Goal: Task Accomplishment & Management: Complete application form

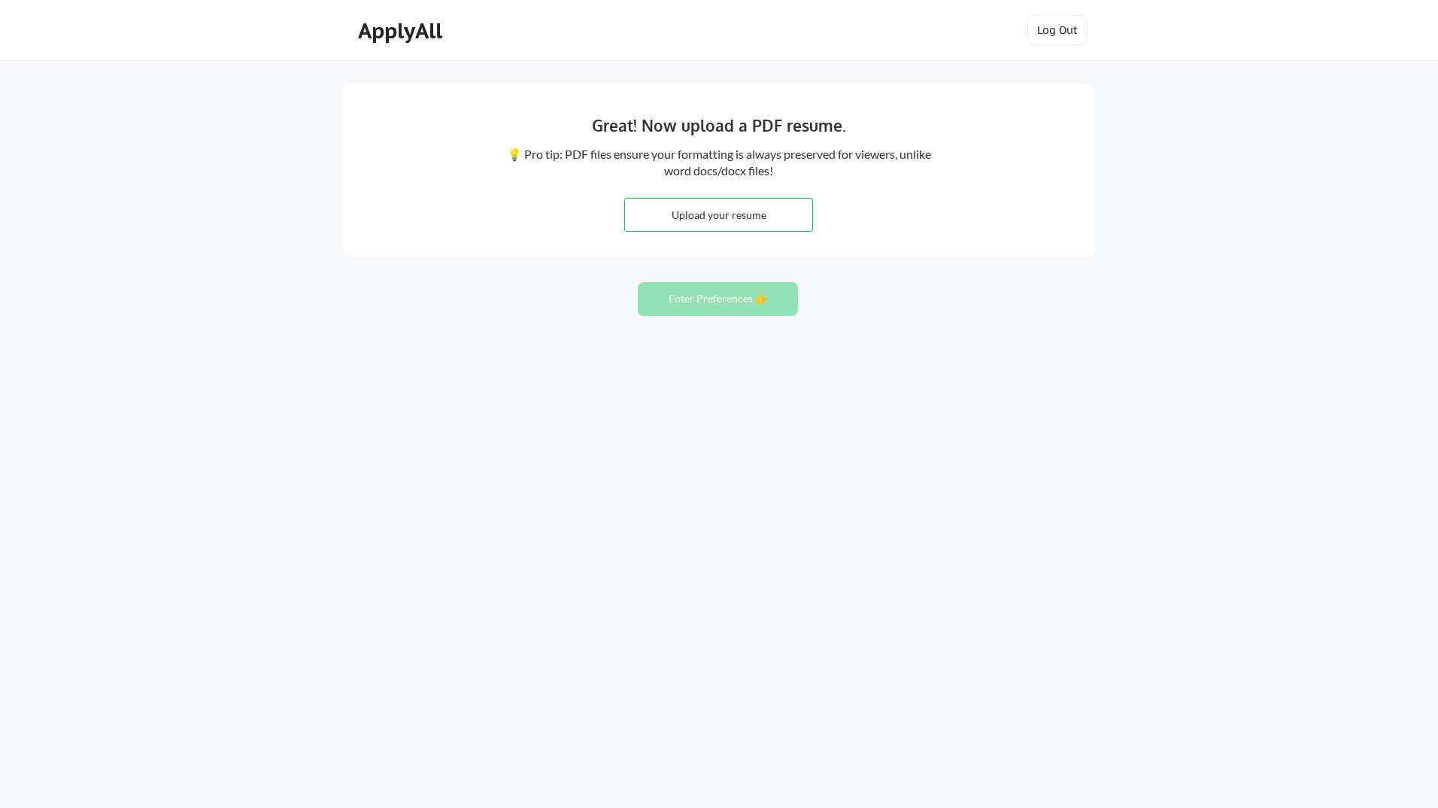
click at [718, 217] on input "file" at bounding box center [718, 215] width 187 height 32
type input "C:\fakepath\Vijayakumar-Koneru.pdf"
click at [701, 300] on button "Enter Preferences 👉" at bounding box center [718, 299] width 160 height 34
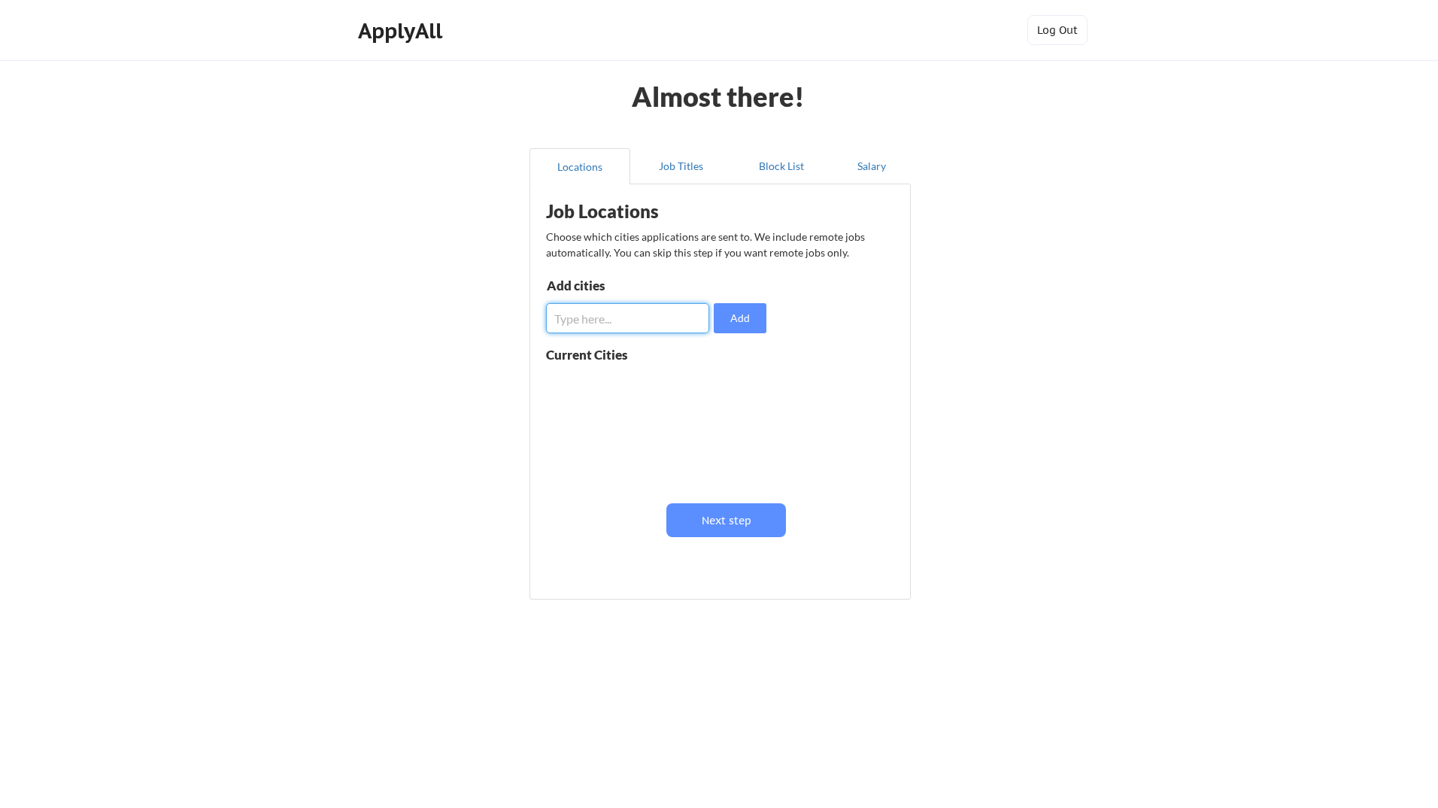
click at [651, 317] on input "input" at bounding box center [627, 318] width 163 height 30
click at [645, 325] on input "input" at bounding box center [627, 318] width 163 height 30
click at [645, 323] on input "input" at bounding box center [627, 318] width 163 height 30
drag, startPoint x: 630, startPoint y: 320, endPoint x: 548, endPoint y: 326, distance: 82.9
click at [548, 326] on input "input" at bounding box center [627, 318] width 163 height 30
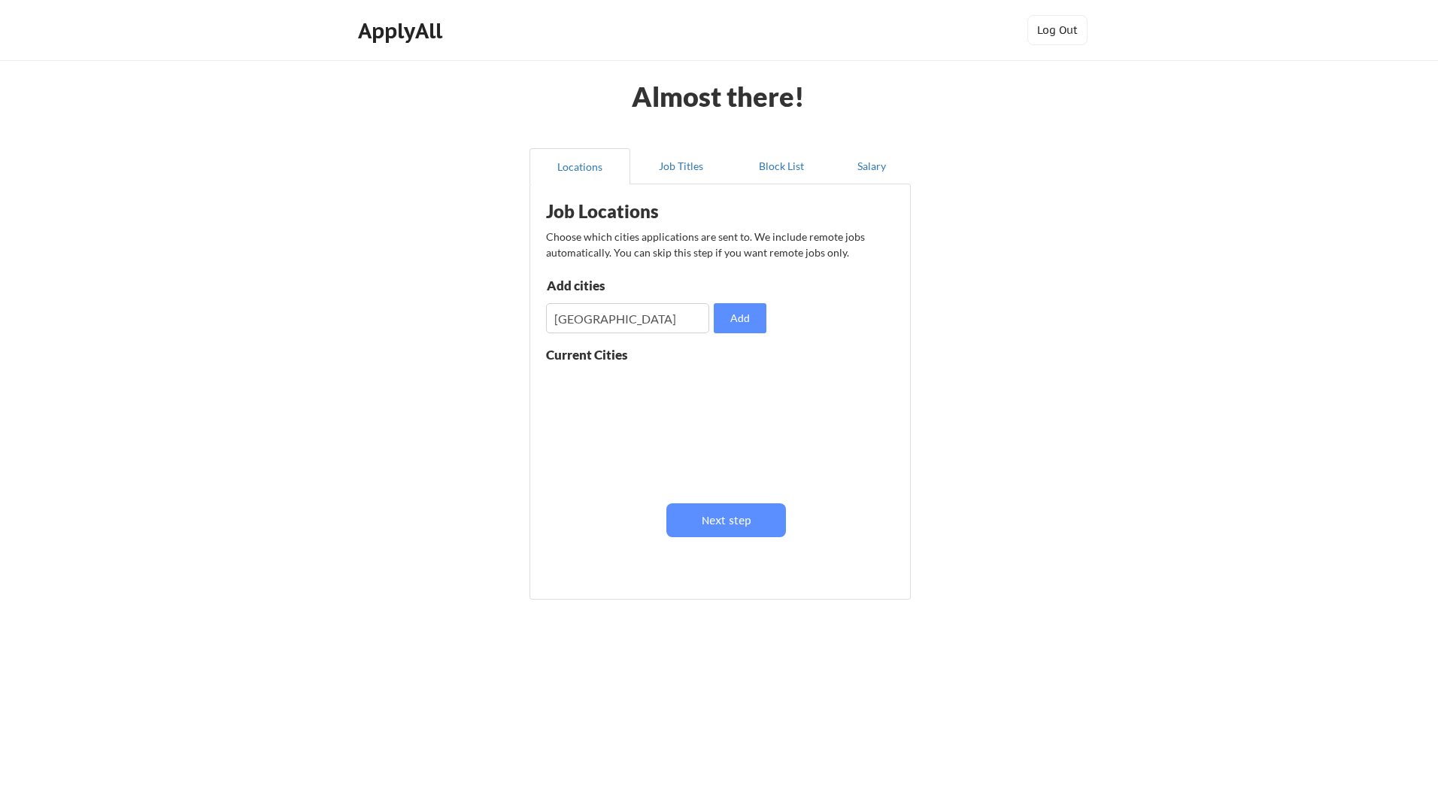
click at [614, 314] on input "input" at bounding box center [627, 318] width 163 height 30
drag, startPoint x: 599, startPoint y: 324, endPoint x: 524, endPoint y: 329, distance: 75.3
click at [519, 329] on div "Almost there! Locations Job Titles Block List Salary Job Locations Choose which…" at bounding box center [719, 404] width 1438 height 808
paste input "[US_STATE][GEOGRAPHIC_DATA], [GEOGRAPHIC_DATA]"
type input "[US_STATE][GEOGRAPHIC_DATA], [GEOGRAPHIC_DATA]"
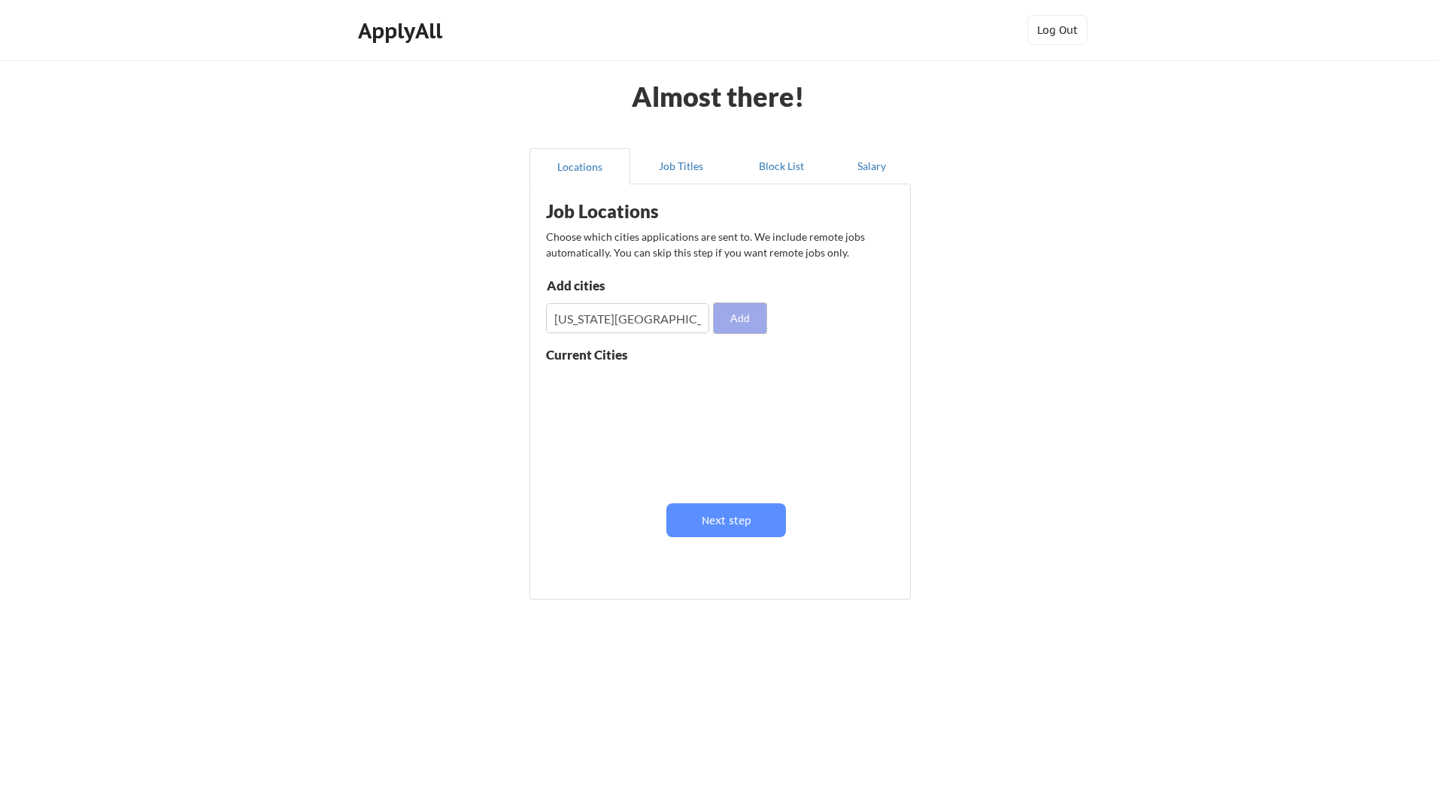
click at [736, 313] on button "Add" at bounding box center [740, 318] width 53 height 30
click at [656, 314] on input "input" at bounding box center [627, 318] width 163 height 30
paste input "[GEOGRAPHIC_DATA], [GEOGRAPHIC_DATA]"
type input "[GEOGRAPHIC_DATA], [GEOGRAPHIC_DATA]"
click at [750, 312] on button "Add" at bounding box center [740, 318] width 53 height 30
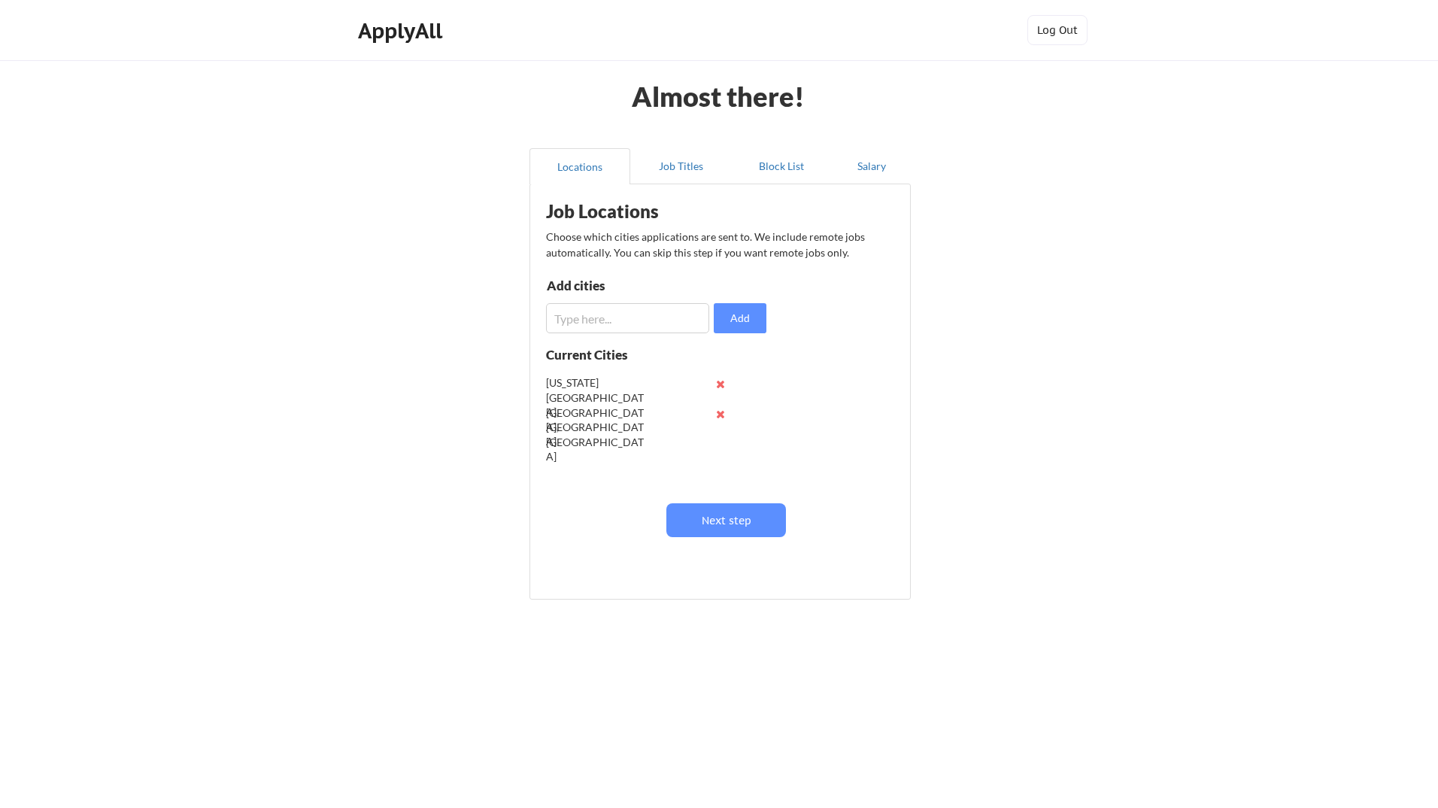
drag, startPoint x: 603, startPoint y: 318, endPoint x: 611, endPoint y: 318, distance: 8.3
click at [603, 318] on input "input" at bounding box center [627, 318] width 163 height 30
paste input "[GEOGRAPHIC_DATA], [GEOGRAPHIC_DATA]"
type input "[GEOGRAPHIC_DATA], [GEOGRAPHIC_DATA]"
click at [733, 320] on button "Add" at bounding box center [740, 318] width 53 height 30
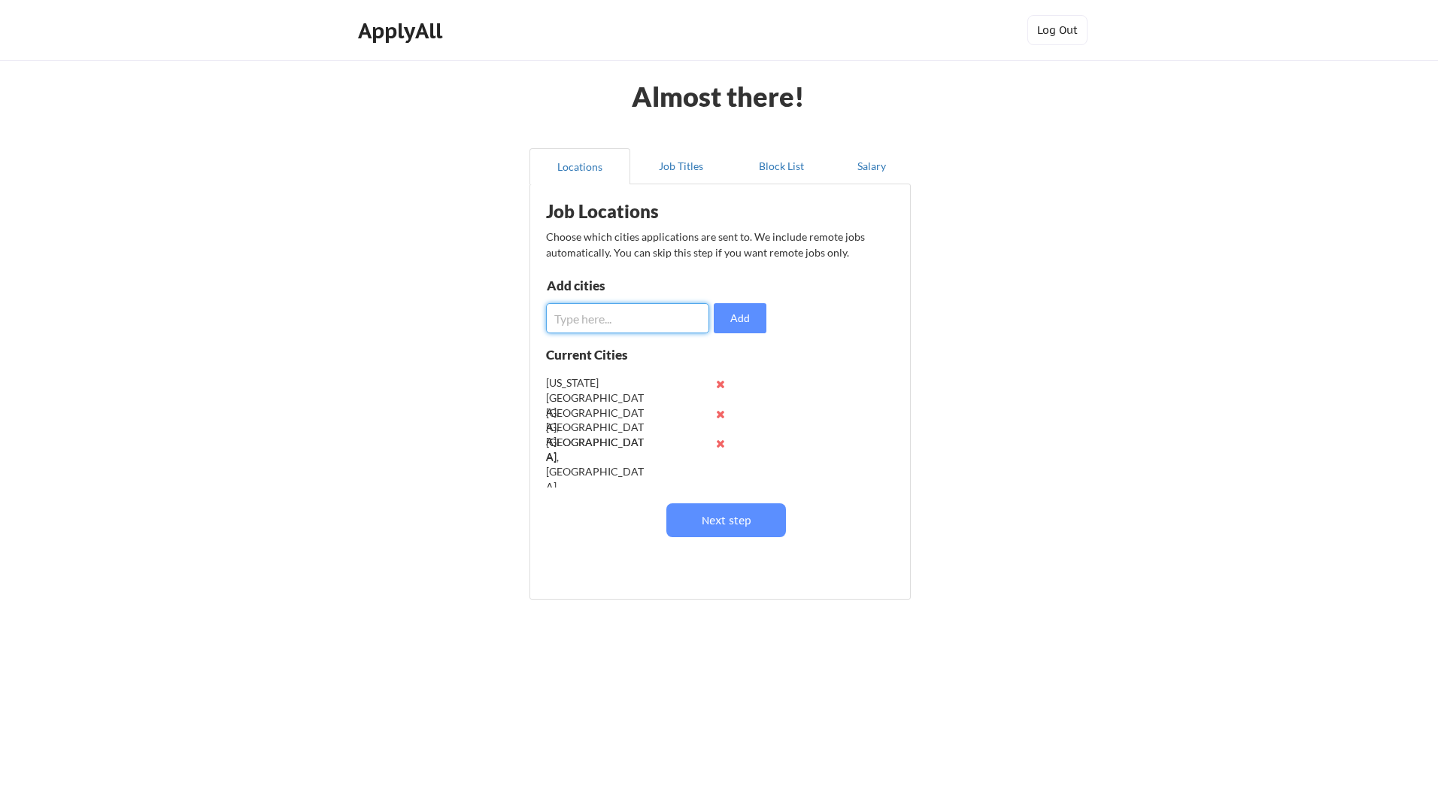
click at [599, 321] on input "input" at bounding box center [627, 318] width 163 height 30
paste input "[GEOGRAPHIC_DATA] / [GEOGRAPHIC_DATA], [GEOGRAPHIC_DATA]"
type input "[GEOGRAPHIC_DATA] / [GEOGRAPHIC_DATA], [GEOGRAPHIC_DATA]"
click at [743, 312] on button "Add" at bounding box center [740, 318] width 53 height 30
click at [608, 328] on input "input" at bounding box center [627, 318] width 163 height 30
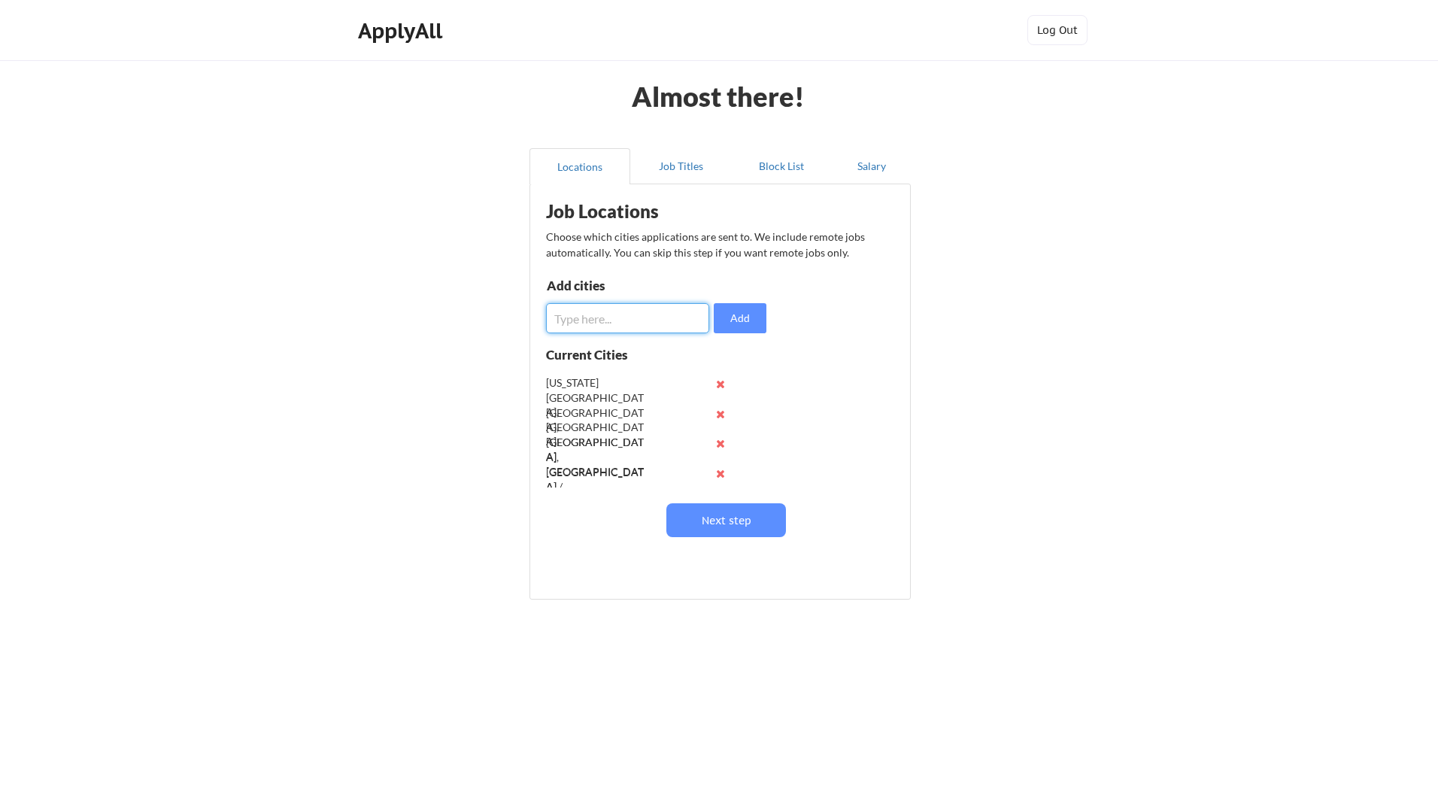
paste input "[US_STATE], D.C. / [GEOGRAPHIC_DATA] / [GEOGRAPHIC_DATA]"
type input "[US_STATE], D.C. / [GEOGRAPHIC_DATA] / [GEOGRAPHIC_DATA]"
click at [748, 315] on button "Add" at bounding box center [740, 318] width 53 height 30
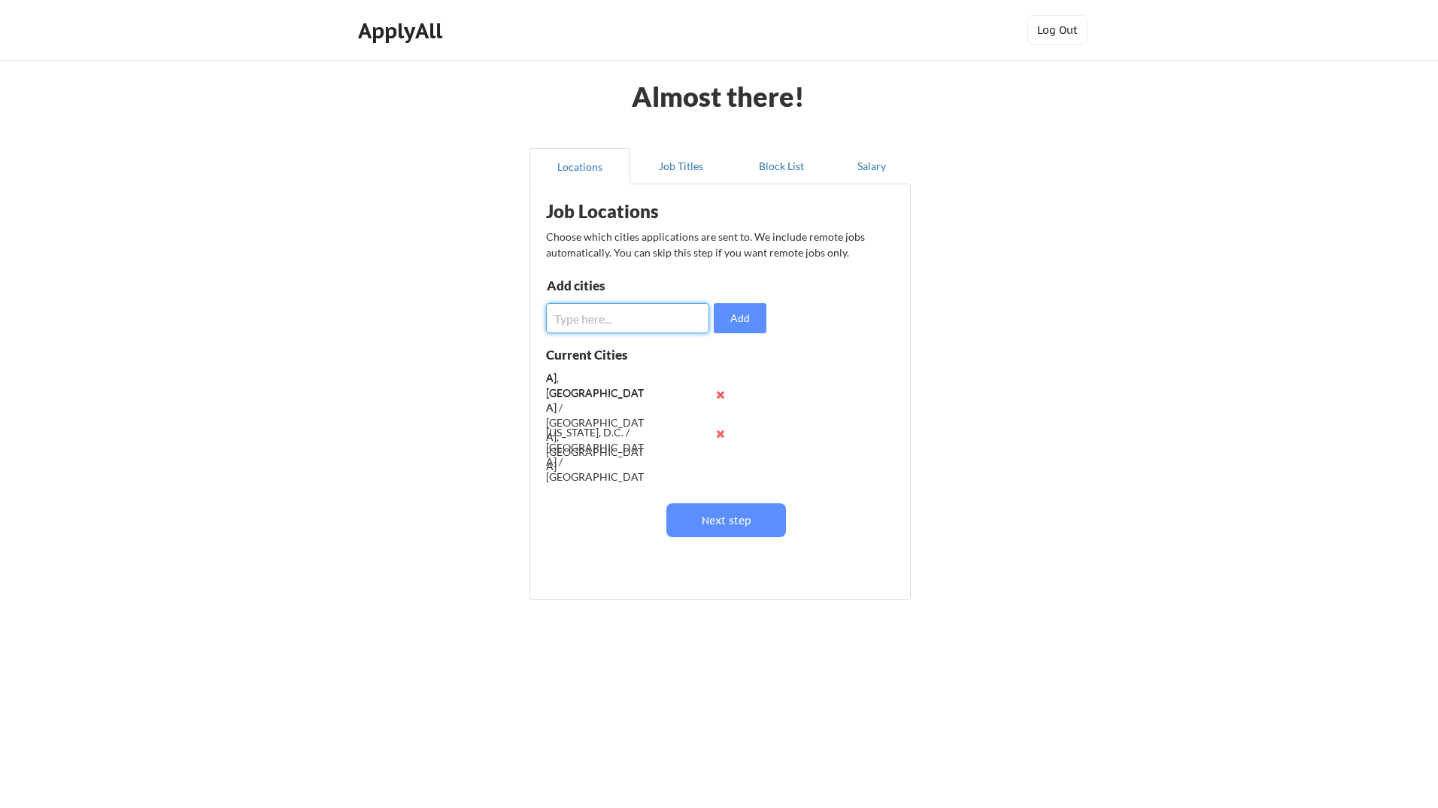
click at [632, 311] on input "input" at bounding box center [627, 318] width 163 height 30
paste input "[GEOGRAPHIC_DATA] / [GEOGRAPHIC_DATA], [GEOGRAPHIC_DATA]"
type input "[GEOGRAPHIC_DATA] / [GEOGRAPHIC_DATA], [GEOGRAPHIC_DATA]"
click at [729, 314] on button "Add" at bounding box center [740, 318] width 53 height 30
click at [596, 314] on input "input" at bounding box center [627, 318] width 163 height 30
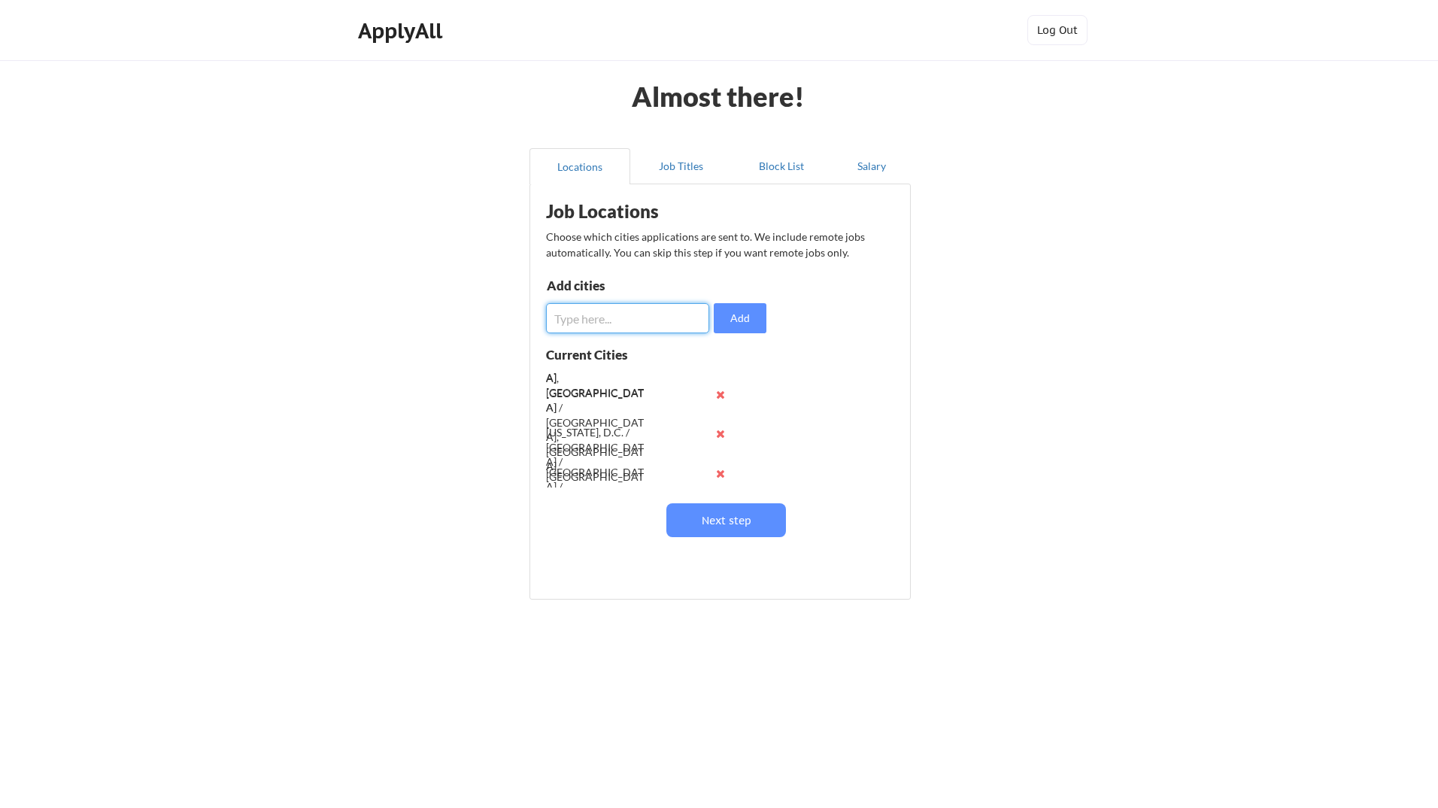
paste input "[GEOGRAPHIC_DATA], [GEOGRAPHIC_DATA]"
type input "[GEOGRAPHIC_DATA], [GEOGRAPHIC_DATA]"
click at [727, 323] on button "Add" at bounding box center [740, 318] width 53 height 30
drag, startPoint x: 618, startPoint y: 320, endPoint x: 660, endPoint y: 323, distance: 41.5
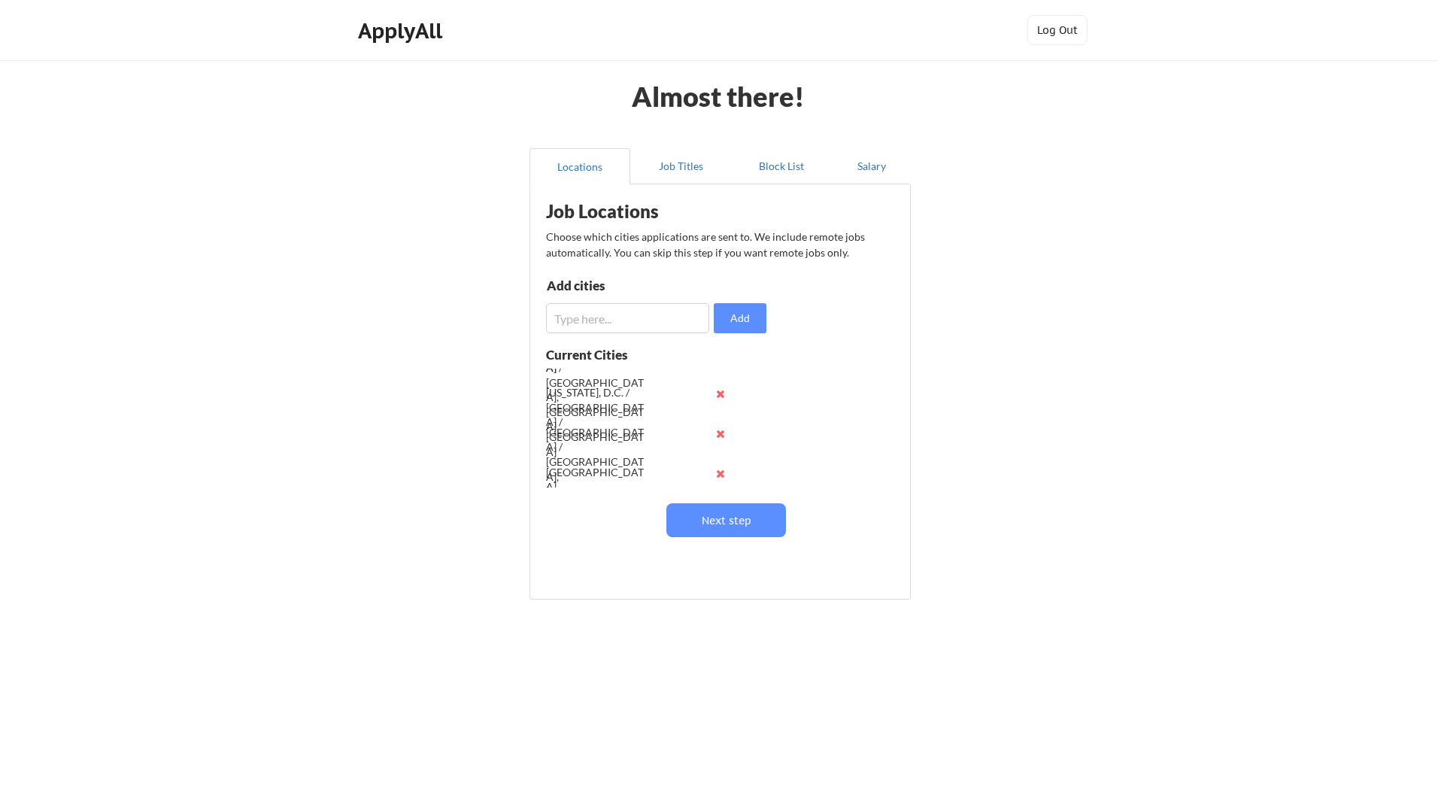
click at [618, 320] on input "input" at bounding box center [627, 318] width 163 height 30
paste input "[GEOGRAPHIC_DATA], [GEOGRAPHIC_DATA]"
type input "[GEOGRAPHIC_DATA], [GEOGRAPHIC_DATA]"
click at [737, 318] on button "Add" at bounding box center [740, 318] width 53 height 30
click at [732, 528] on button "Next step" at bounding box center [726, 520] width 120 height 34
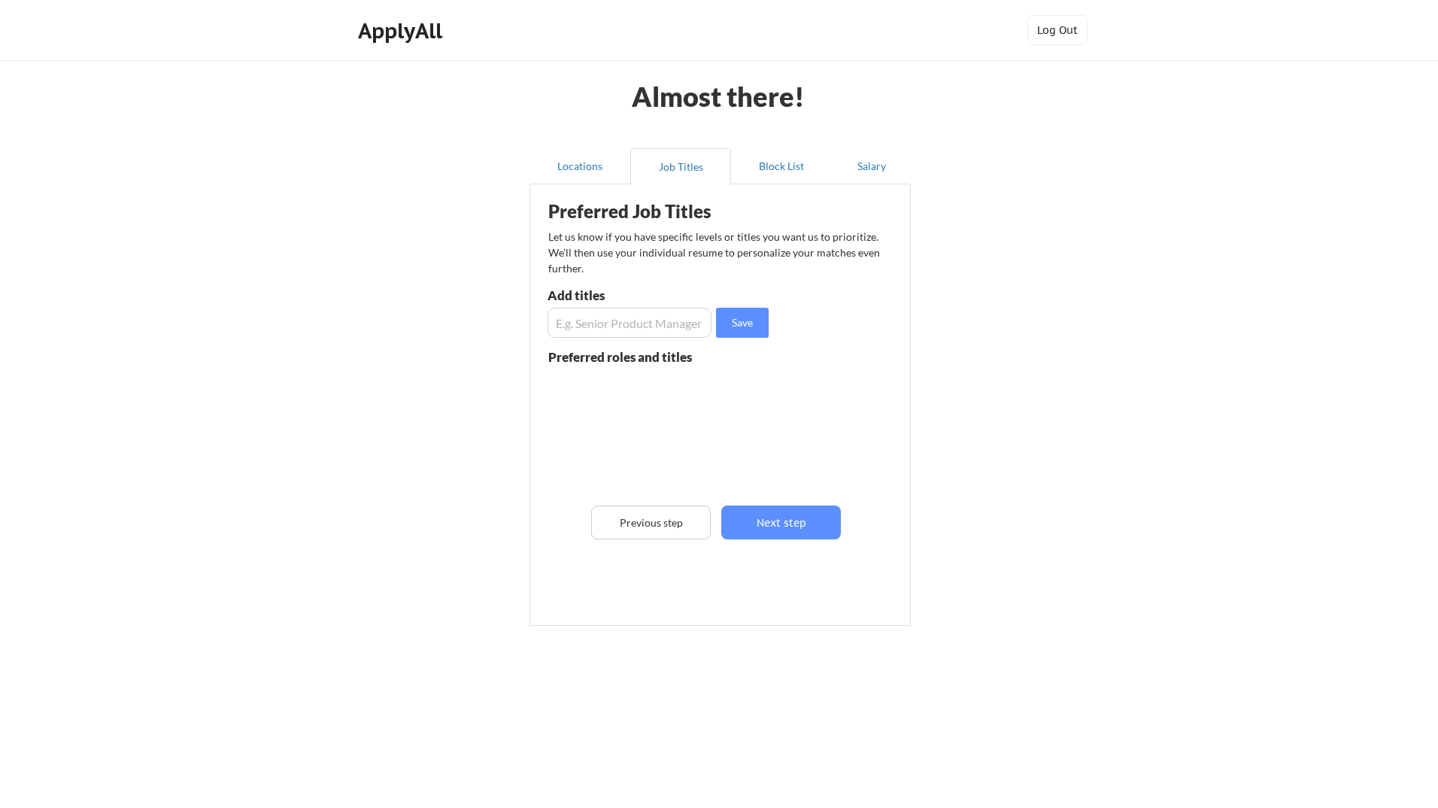
click at [582, 325] on input "input" at bounding box center [630, 323] width 164 height 30
type input "Sr. Site Reliability Engineer"
click at [754, 321] on button "Save" at bounding box center [742, 323] width 53 height 30
click at [625, 331] on input "input" at bounding box center [630, 323] width 164 height 30
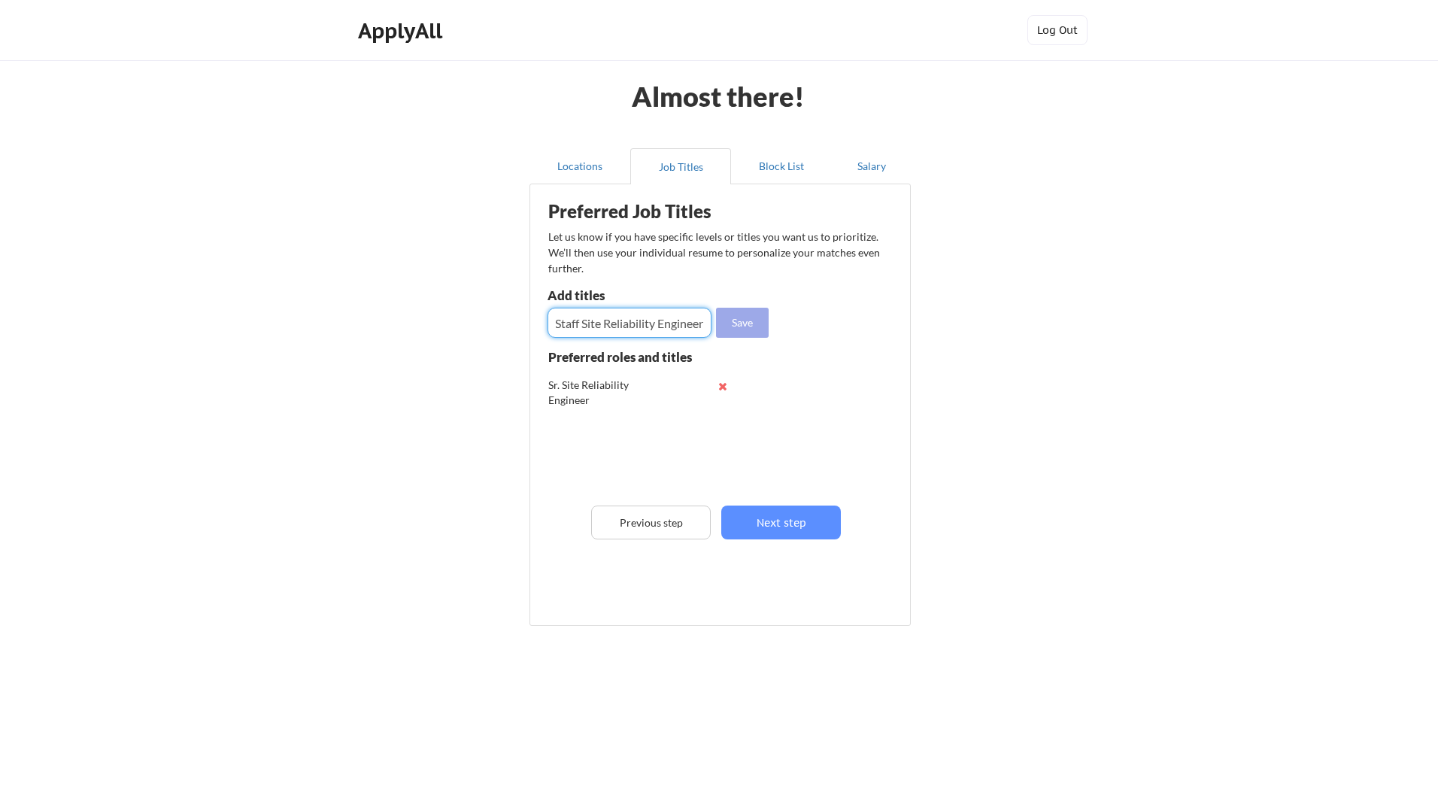
type input "Staff Site Reliability Engineer"
click at [733, 325] on button "Save" at bounding box center [742, 323] width 53 height 30
click at [636, 329] on input "input" at bounding box center [630, 323] width 164 height 30
type input "S"
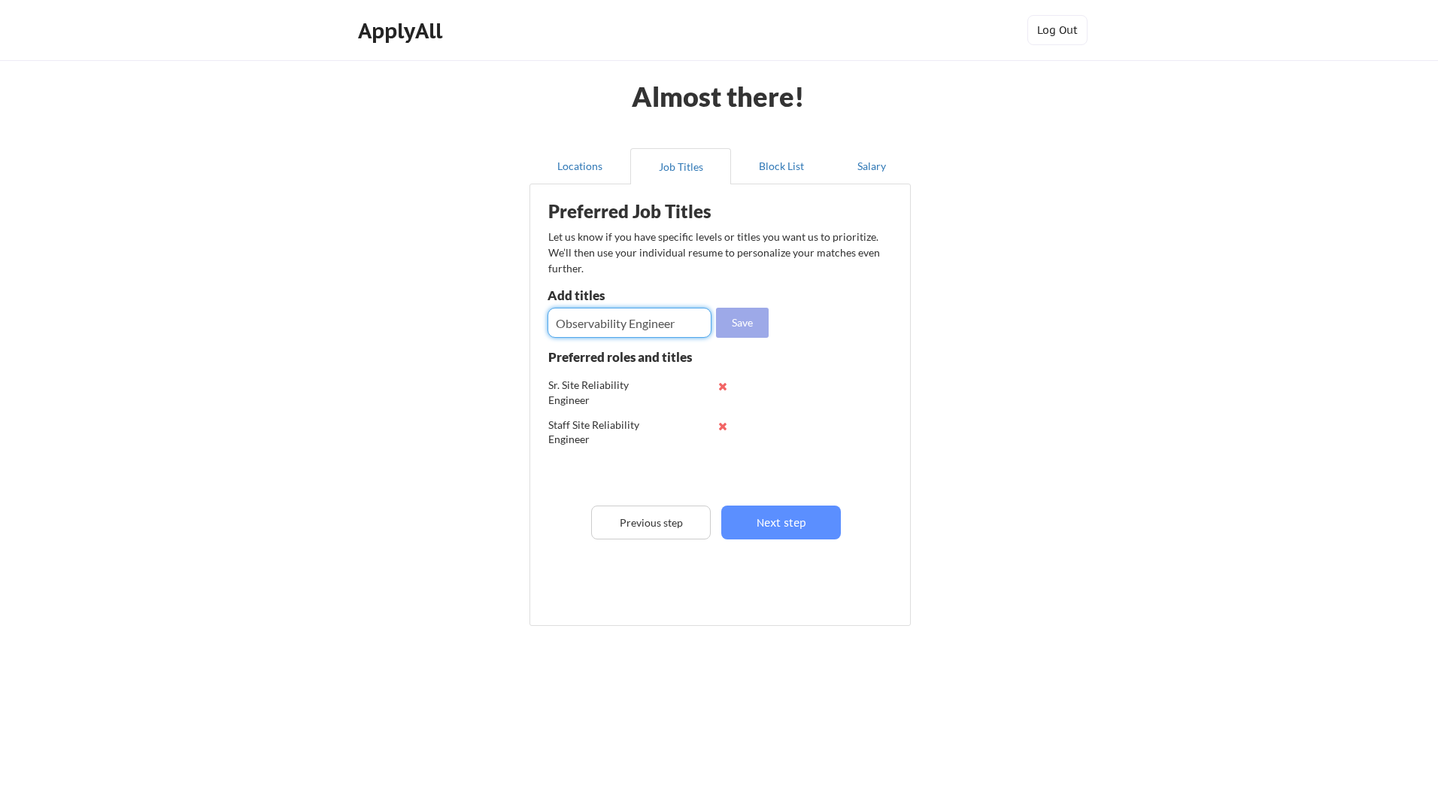
type input "Observability Engineer"
click at [740, 323] on button "Save" at bounding box center [742, 323] width 53 height 30
click at [625, 323] on input "input" at bounding box center [630, 323] width 164 height 30
type input "DevOps Engineer"
click at [739, 321] on button "Save" at bounding box center [742, 323] width 53 height 30
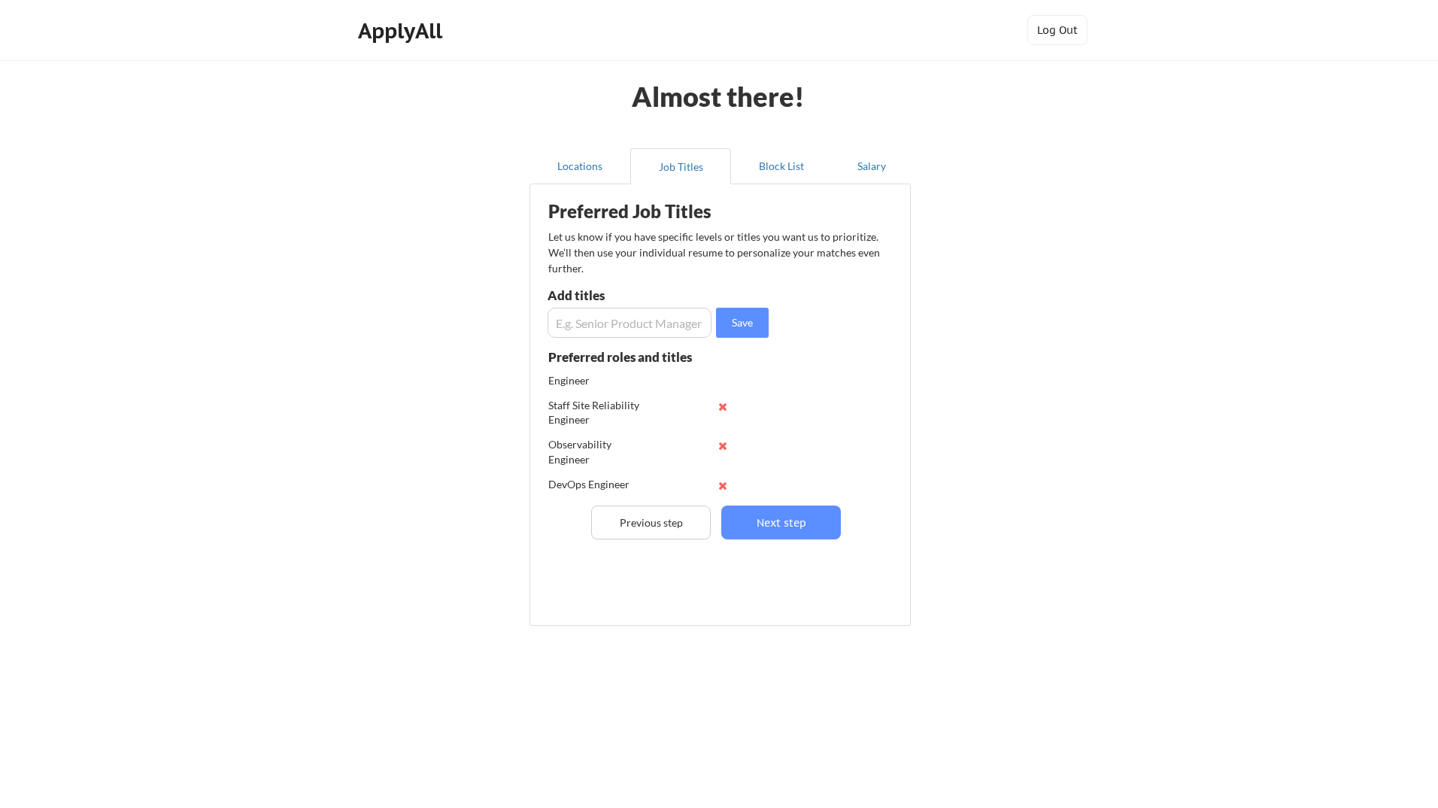
scroll to position [30, 0]
click at [772, 523] on button "Next step" at bounding box center [781, 522] width 120 height 34
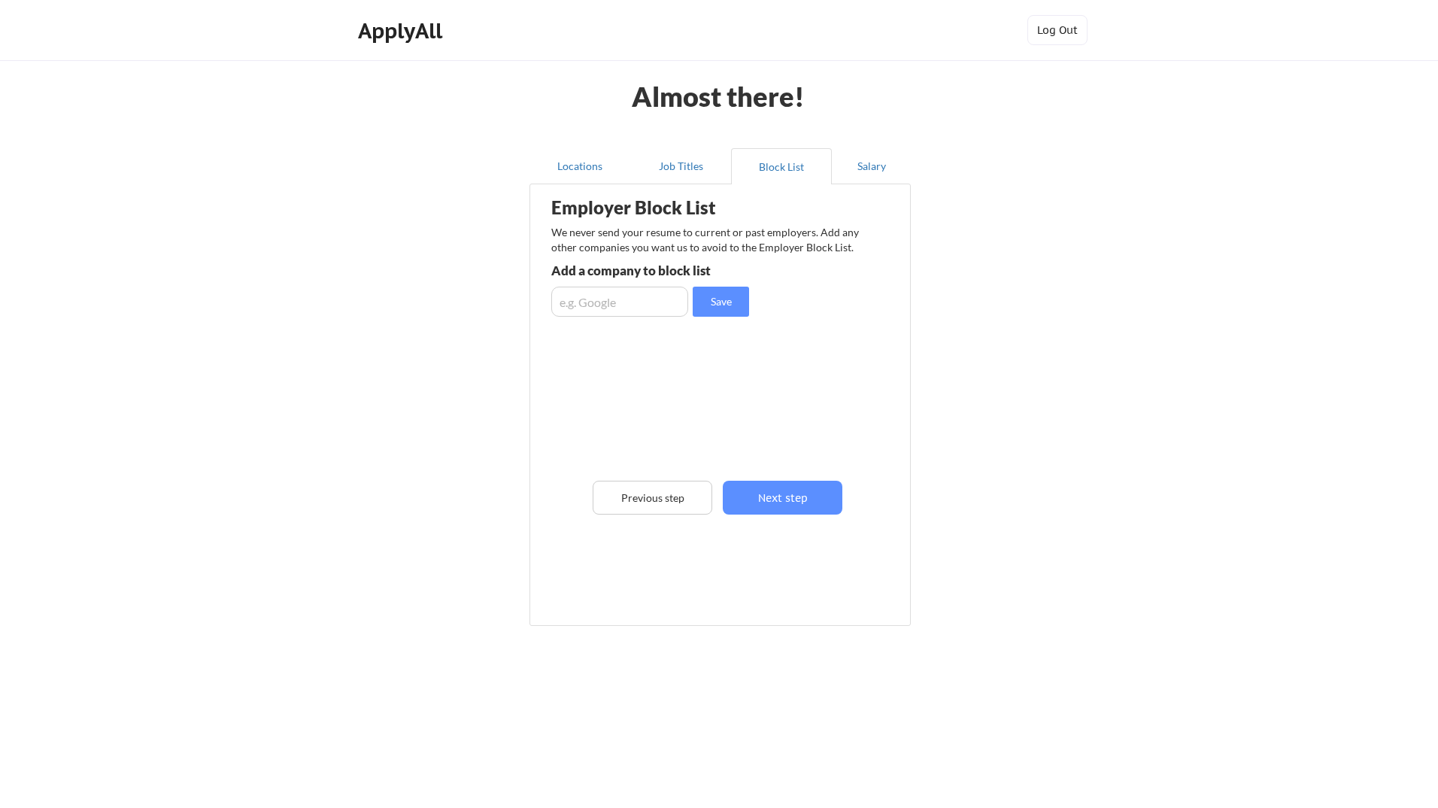
click at [602, 296] on input "input" at bounding box center [619, 302] width 137 height 30
click at [786, 500] on button "Next step" at bounding box center [783, 498] width 120 height 34
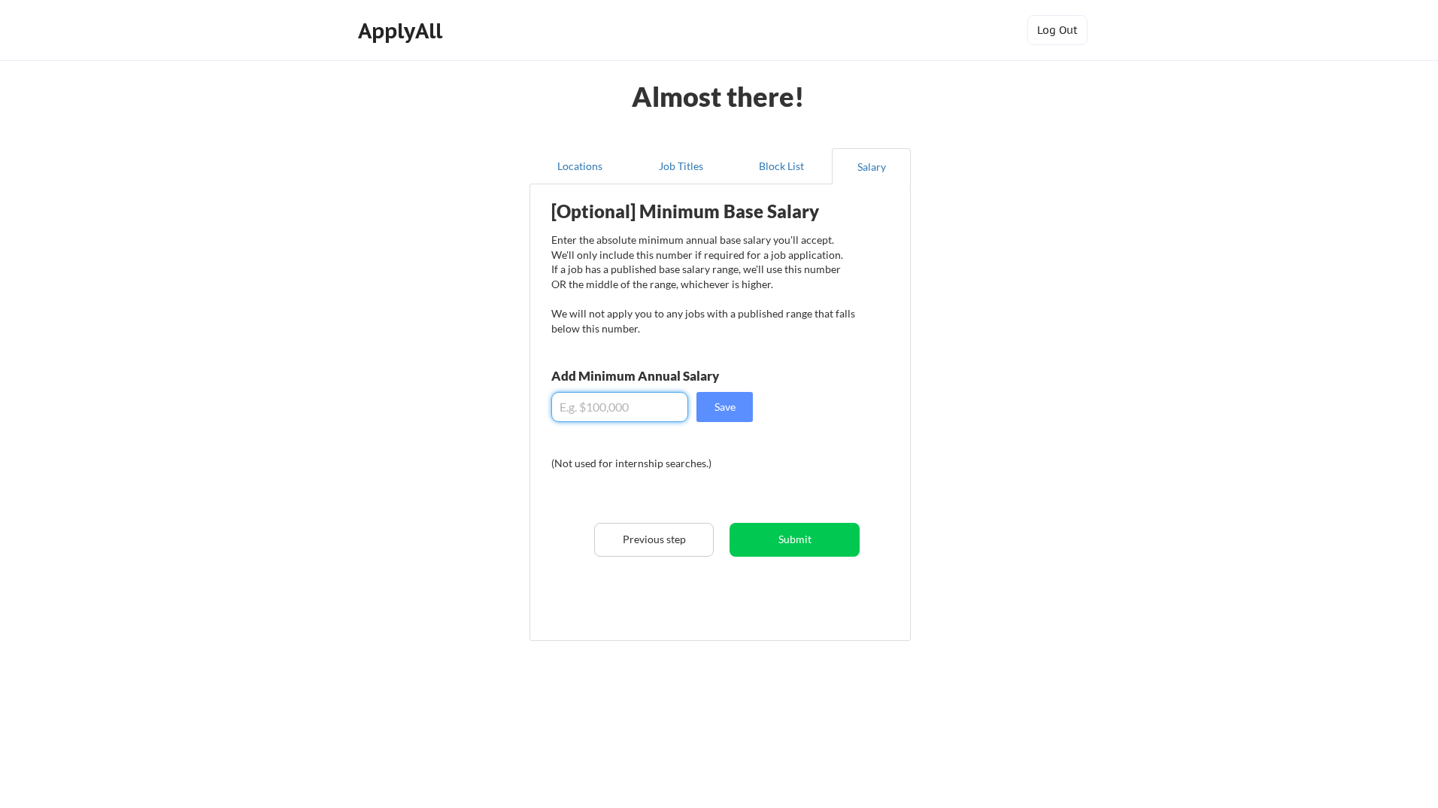
click at [636, 407] on input "input" at bounding box center [619, 407] width 137 height 30
click at [720, 405] on button "Save" at bounding box center [724, 407] width 56 height 30
drag, startPoint x: 586, startPoint y: 408, endPoint x: 575, endPoint y: 411, distance: 11.5
click at [575, 411] on input "input" at bounding box center [619, 407] width 137 height 30
type input "$110,000"
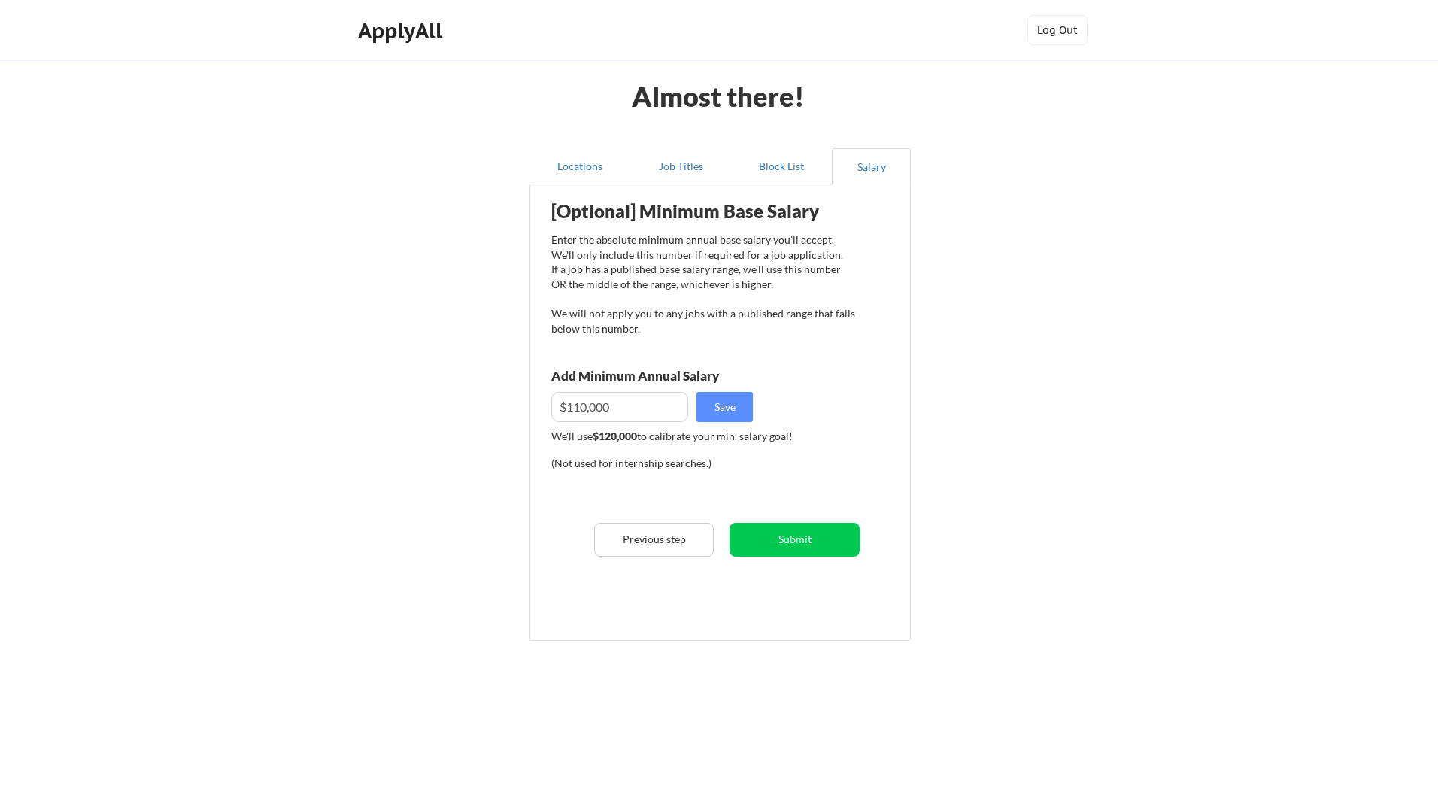
click at [827, 413] on div "[Optional] Minimum Base Salary Enter the absolute minimum annual base salary yo…" at bounding box center [723, 407] width 371 height 430
click at [740, 408] on button "Save" at bounding box center [724, 407] width 56 height 30
click at [806, 544] on button "Submit" at bounding box center [795, 540] width 130 height 34
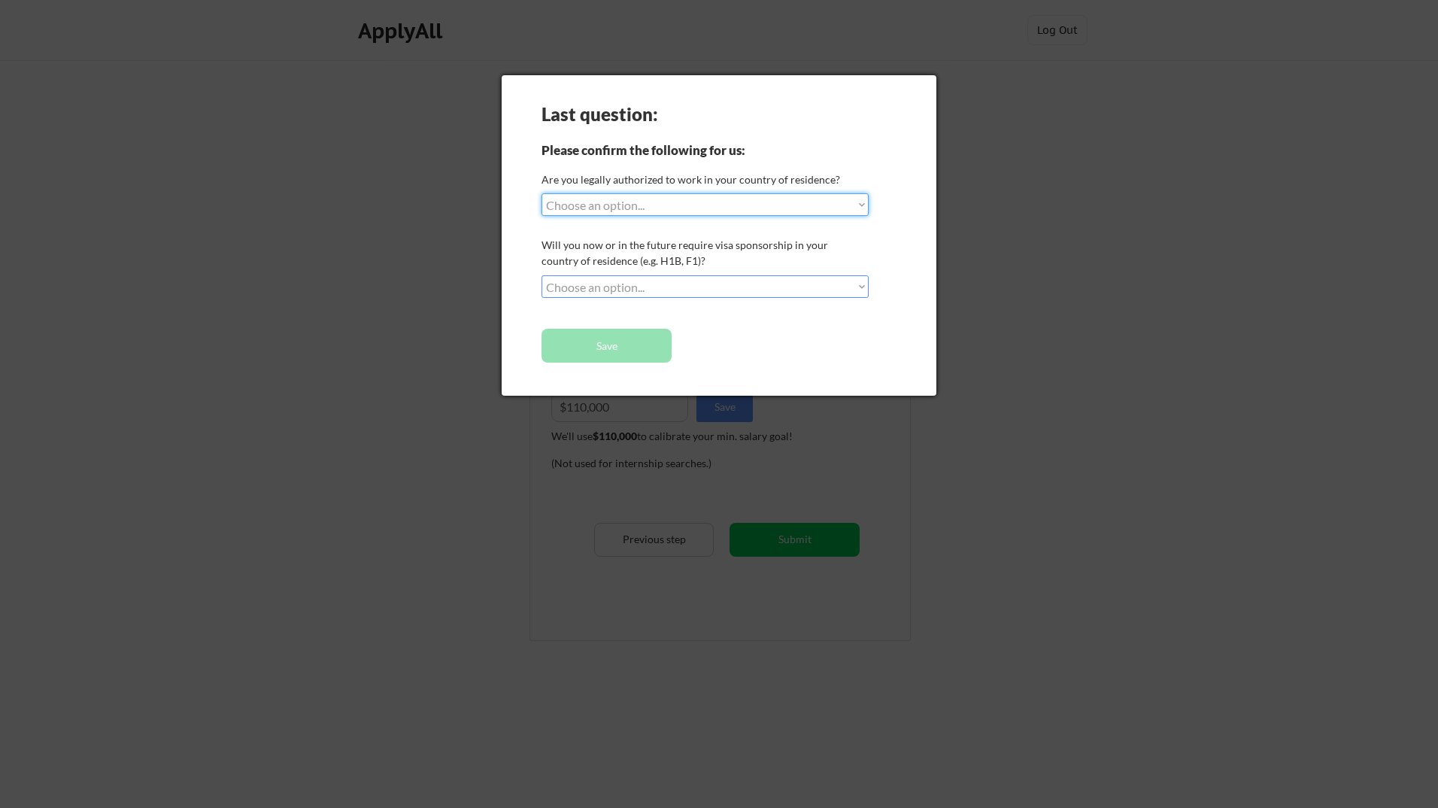
click at [641, 202] on select "Choose an option... Yes, I am a US Citizen Yes, I am a Canadian Citizen Yes, I …" at bounding box center [705, 204] width 327 height 23
select select ""yes__i_am_here_on_a_visa__h1b__opt__etc__""
click at [542, 193] on select "Choose an option... Yes, I am a US Citizen Yes, I am a Canadian Citizen Yes, I …" at bounding box center [705, 204] width 327 height 23
click at [694, 284] on select "Choose an option... No, I will not need sponsorship Yes, I will need sponsorship" at bounding box center [705, 286] width 327 height 23
select select ""yes__i_will_need_sponsorship""
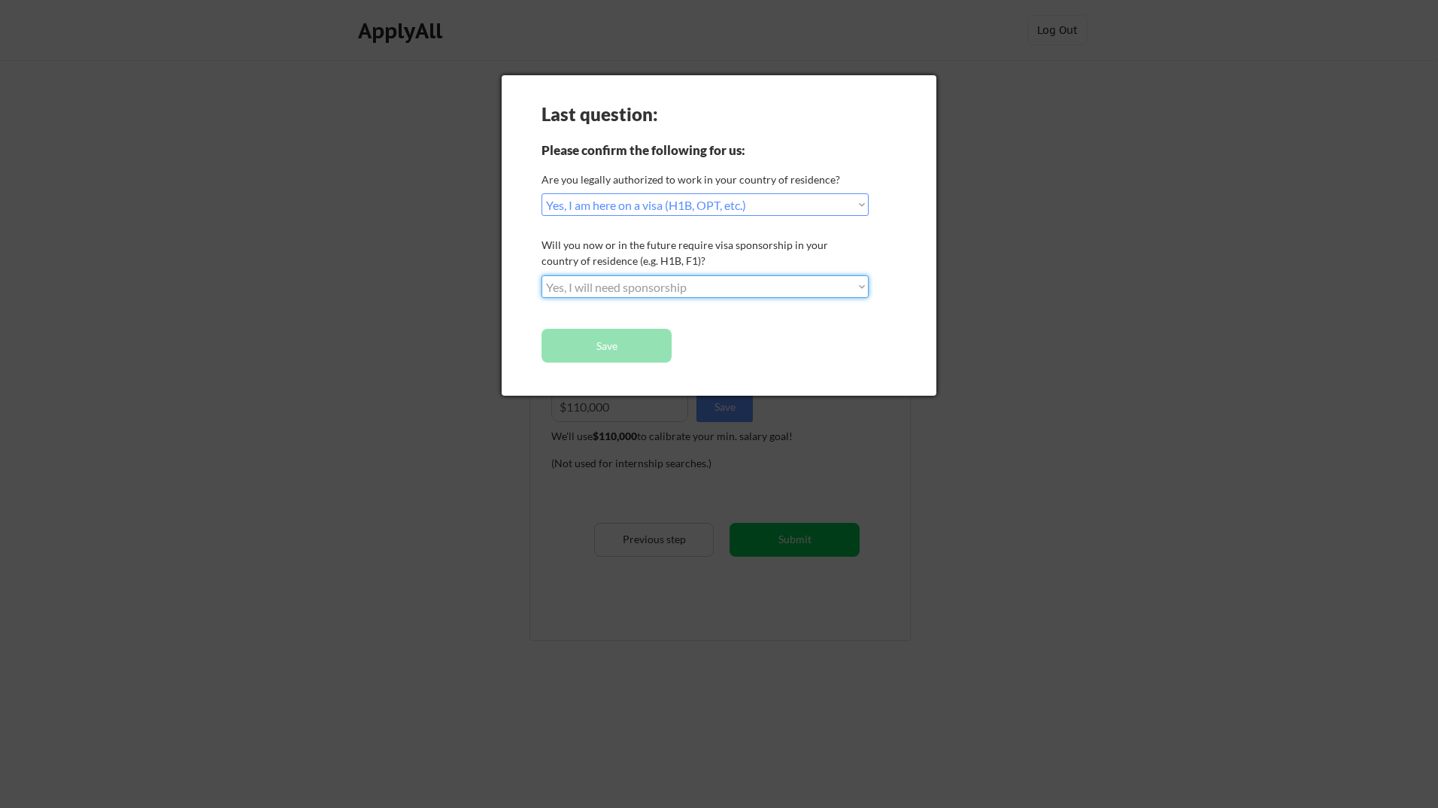
click at [542, 275] on select "Choose an option... No, I will not need sponsorship Yes, I will need sponsorship" at bounding box center [705, 286] width 327 height 23
click at [640, 352] on button "Save" at bounding box center [607, 346] width 130 height 34
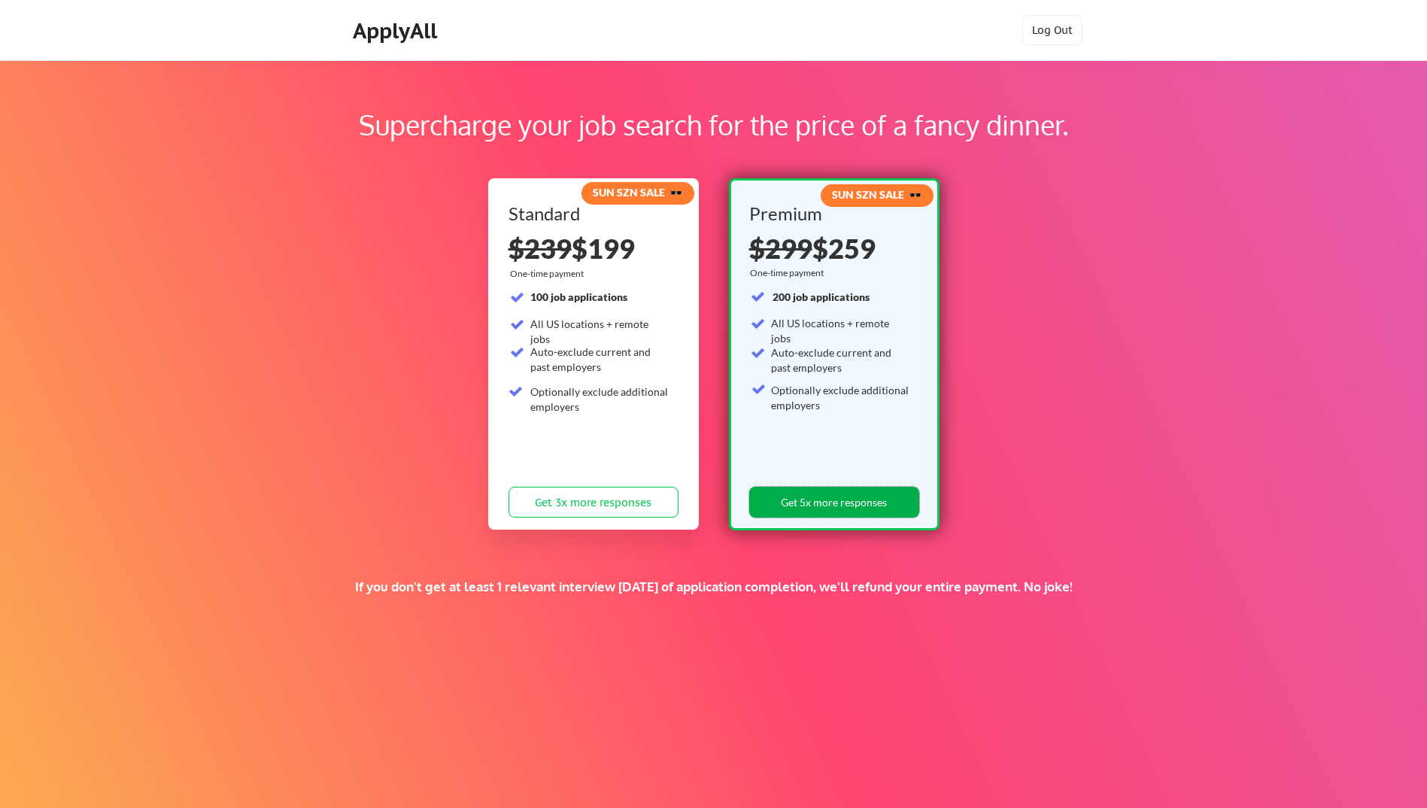
click at [865, 499] on button "Get 5x more responses" at bounding box center [834, 502] width 170 height 31
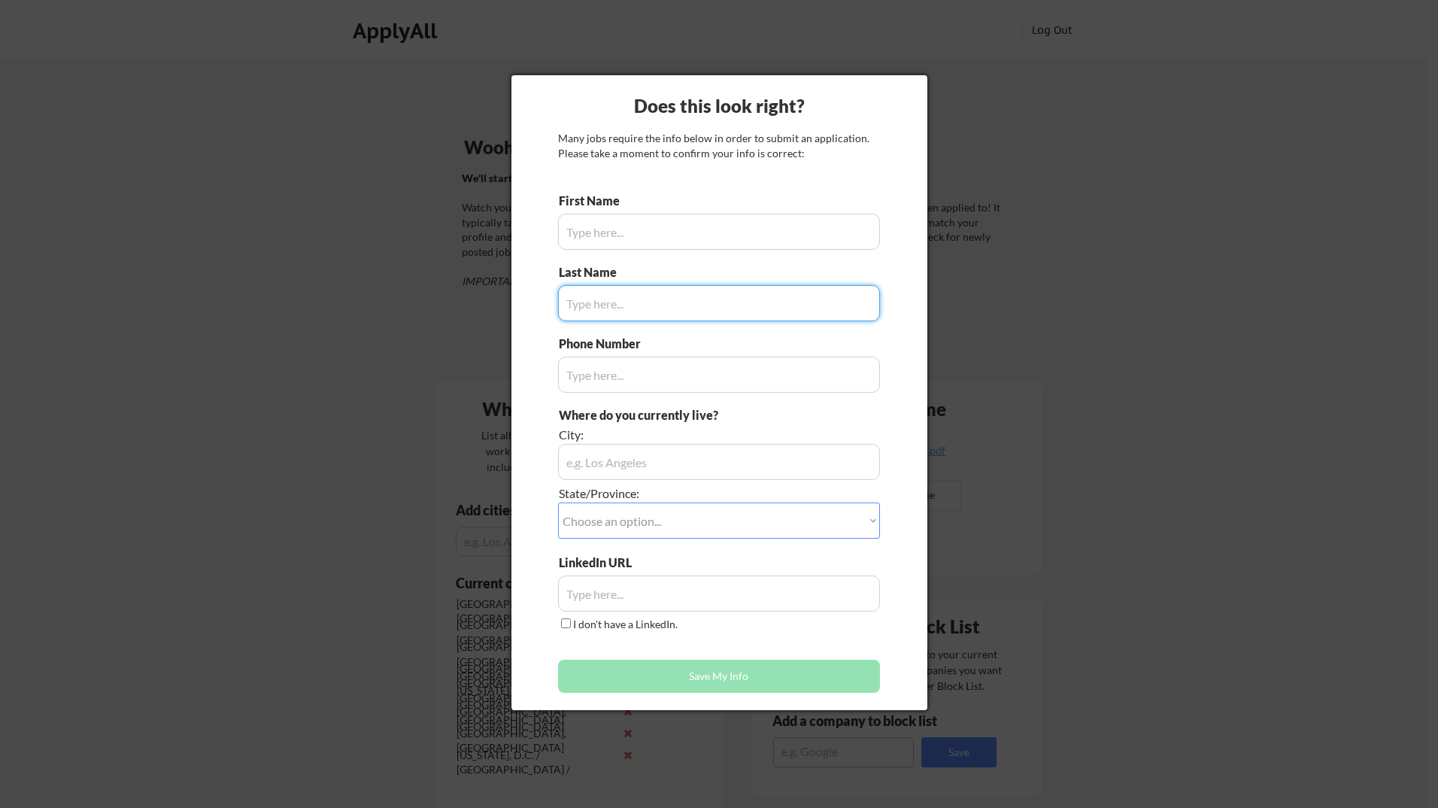
type input "[PERSON_NAME]"
type input "[PHONE_NUMBER]"
type input "[PERSON_NAME], [GEOGRAPHIC_DATA]"
type input "[PERSON_NAME]"
click at [611, 241] on input "input" at bounding box center [719, 232] width 322 height 36
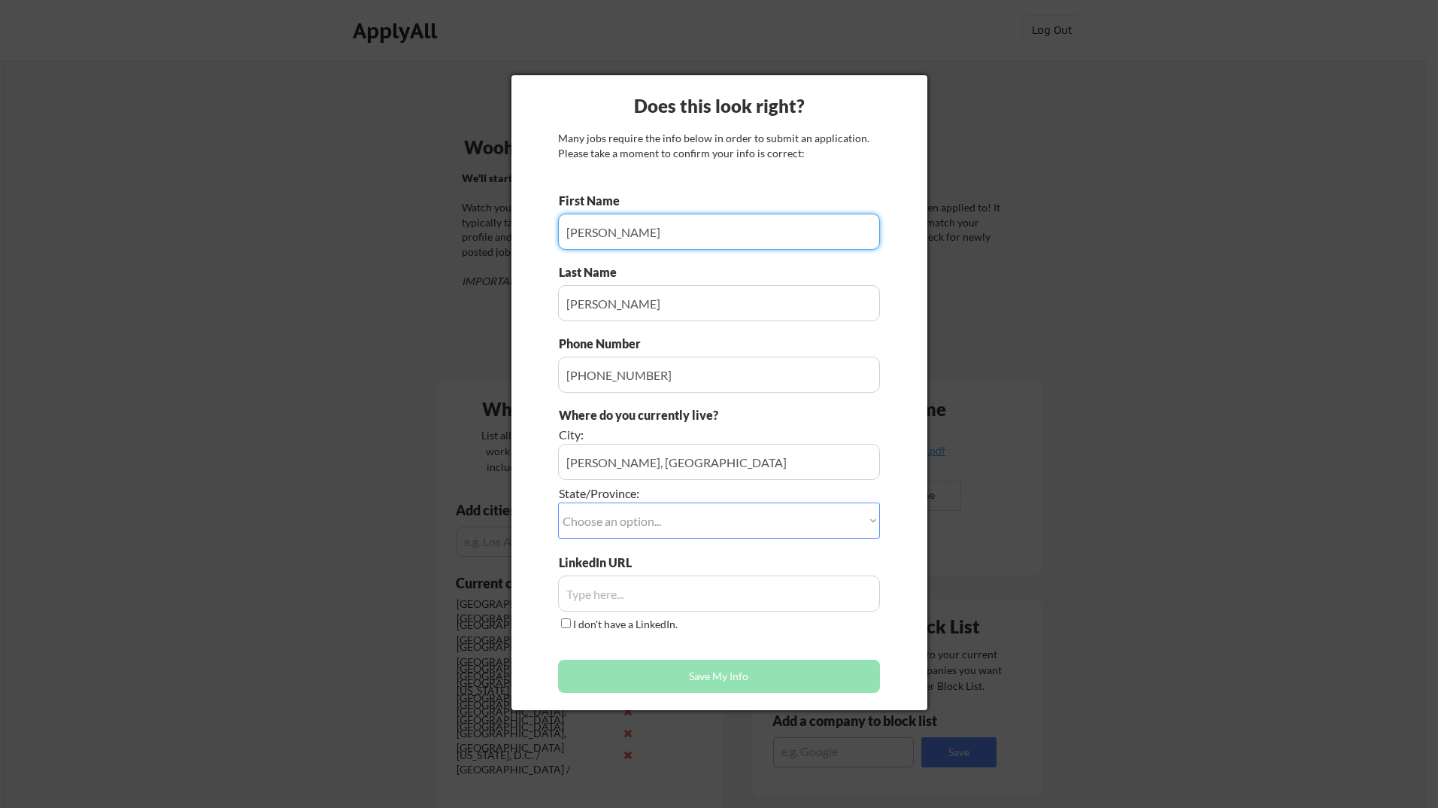
type input "[PERSON_NAME]"
click at [657, 514] on select "Choose an option... Other/Not Applicable [US_STATE] [US_STATE] [GEOGRAPHIC_DATA…" at bounding box center [719, 520] width 322 height 36
select select ""[US_STATE]""
click at [558, 502] on select "Choose an option... Other/Not Applicable [US_STATE] [US_STATE] [GEOGRAPHIC_DATA…" at bounding box center [719, 520] width 322 height 36
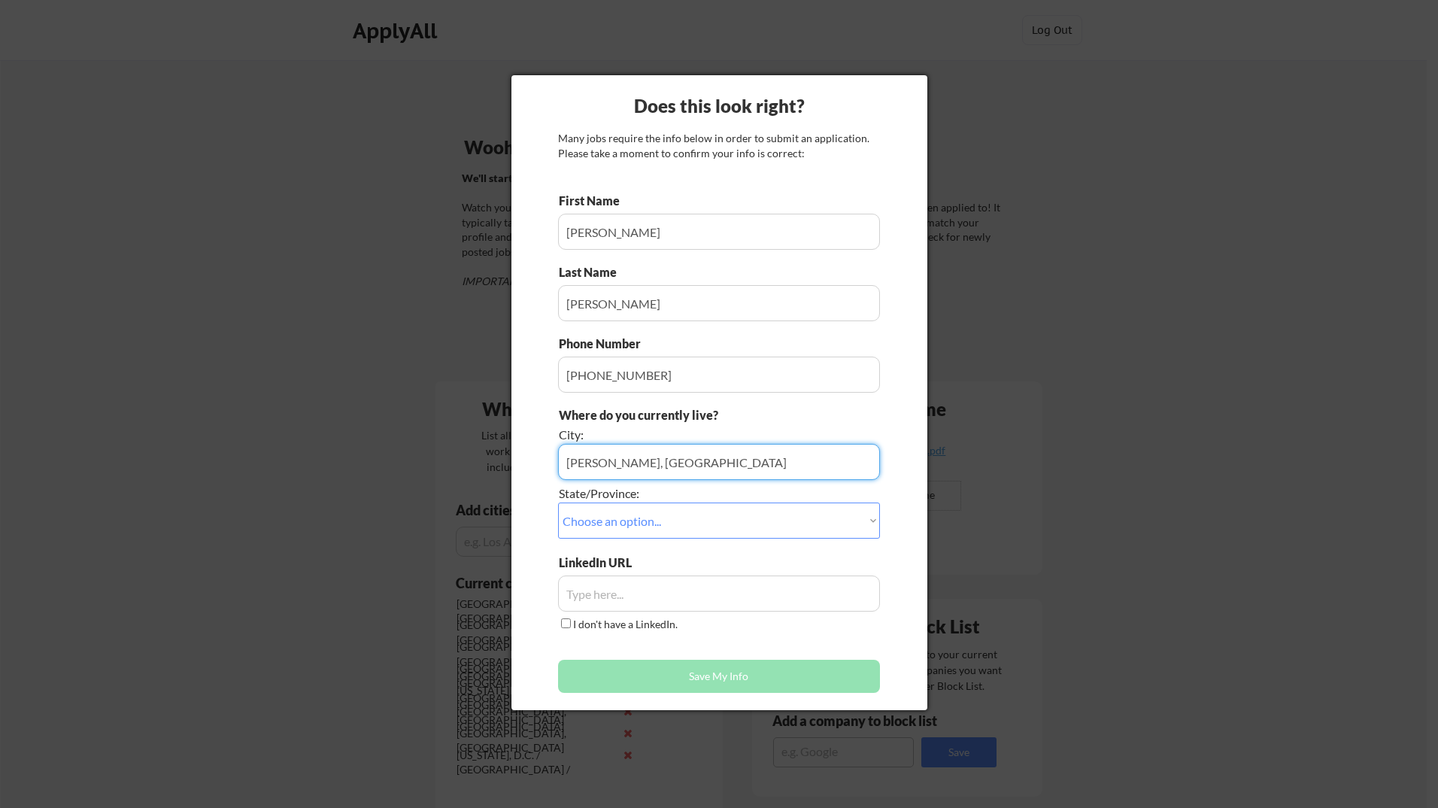
drag, startPoint x: 767, startPoint y: 466, endPoint x: 557, endPoint y: 481, distance: 210.3
click at [558, 481] on div "Where do you currently live? City: State/Province: Choose an option... Other/No…" at bounding box center [719, 480] width 322 height 147
drag, startPoint x: 619, startPoint y: 466, endPoint x: 634, endPoint y: 462, distance: 15.5
type input "bothell"
click at [918, 435] on div "Does this look right? Many jobs require the info below in order to submit an ap…" at bounding box center [719, 392] width 416 height 635
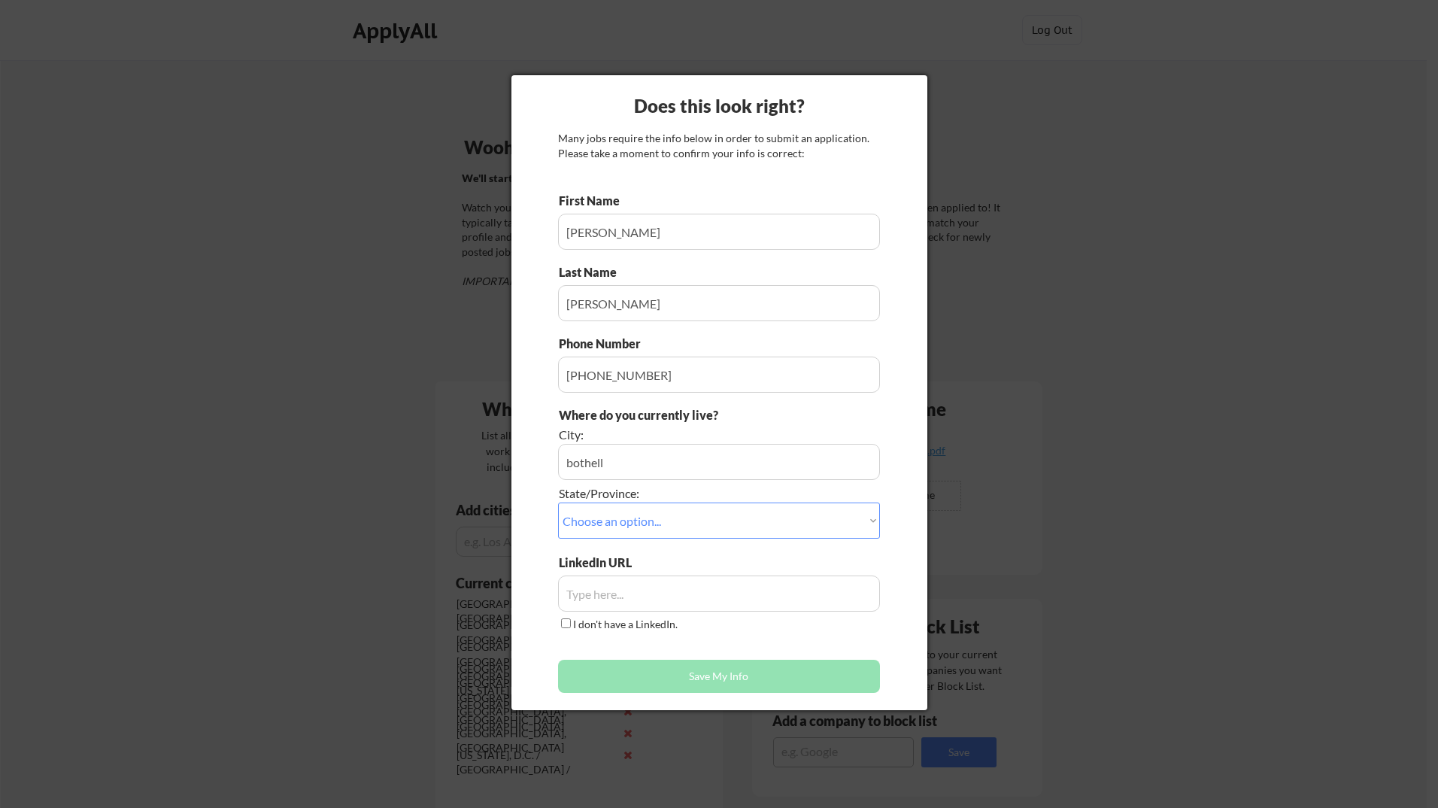
click at [619, 591] on input "input" at bounding box center [719, 593] width 322 height 36
paste input "[URL][DOMAIN_NAME]"
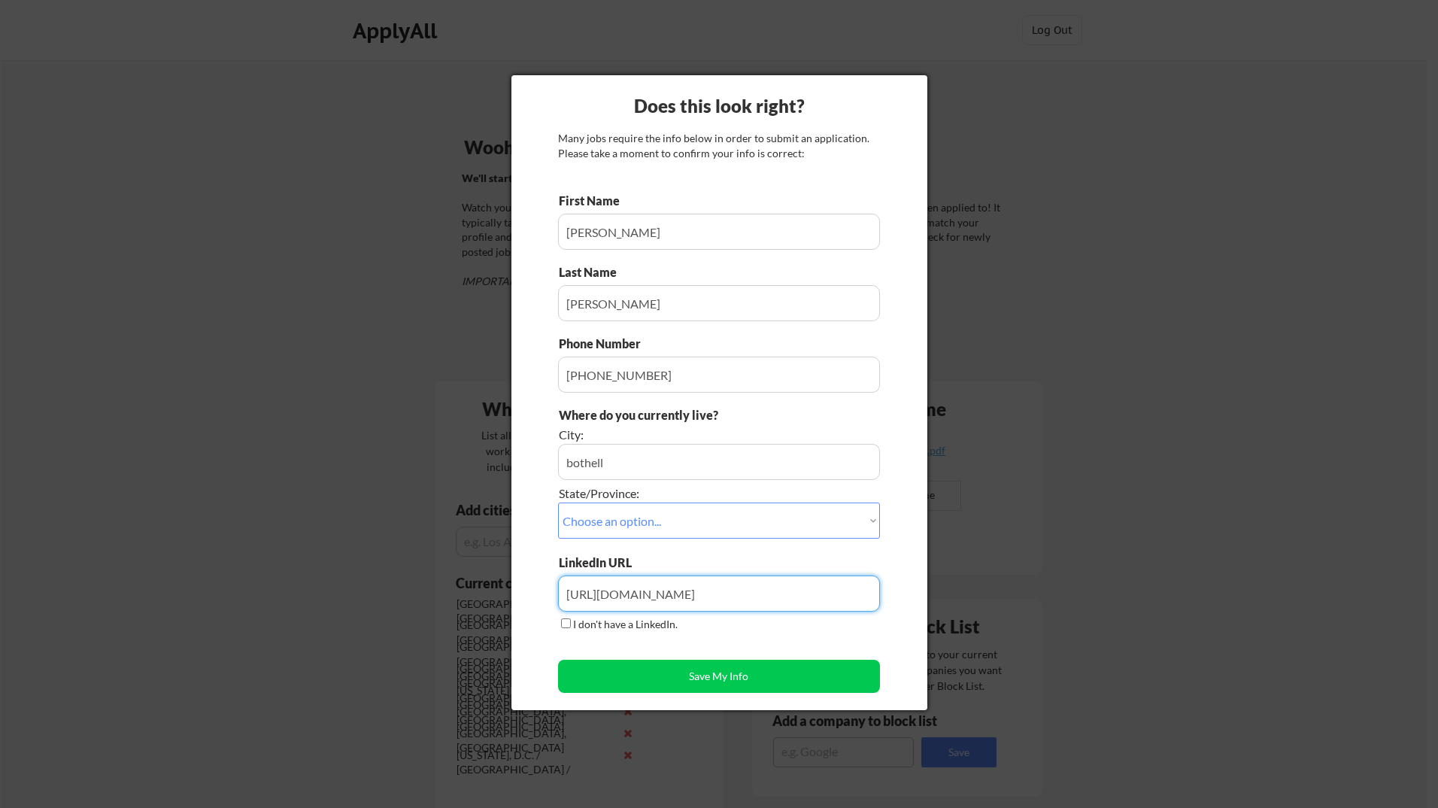
type input "[URL][DOMAIN_NAME]"
click at [690, 519] on select "Choose an option... Other/Not Applicable [US_STATE] [US_STATE] [GEOGRAPHIC_DATA…" at bounding box center [719, 520] width 322 height 36
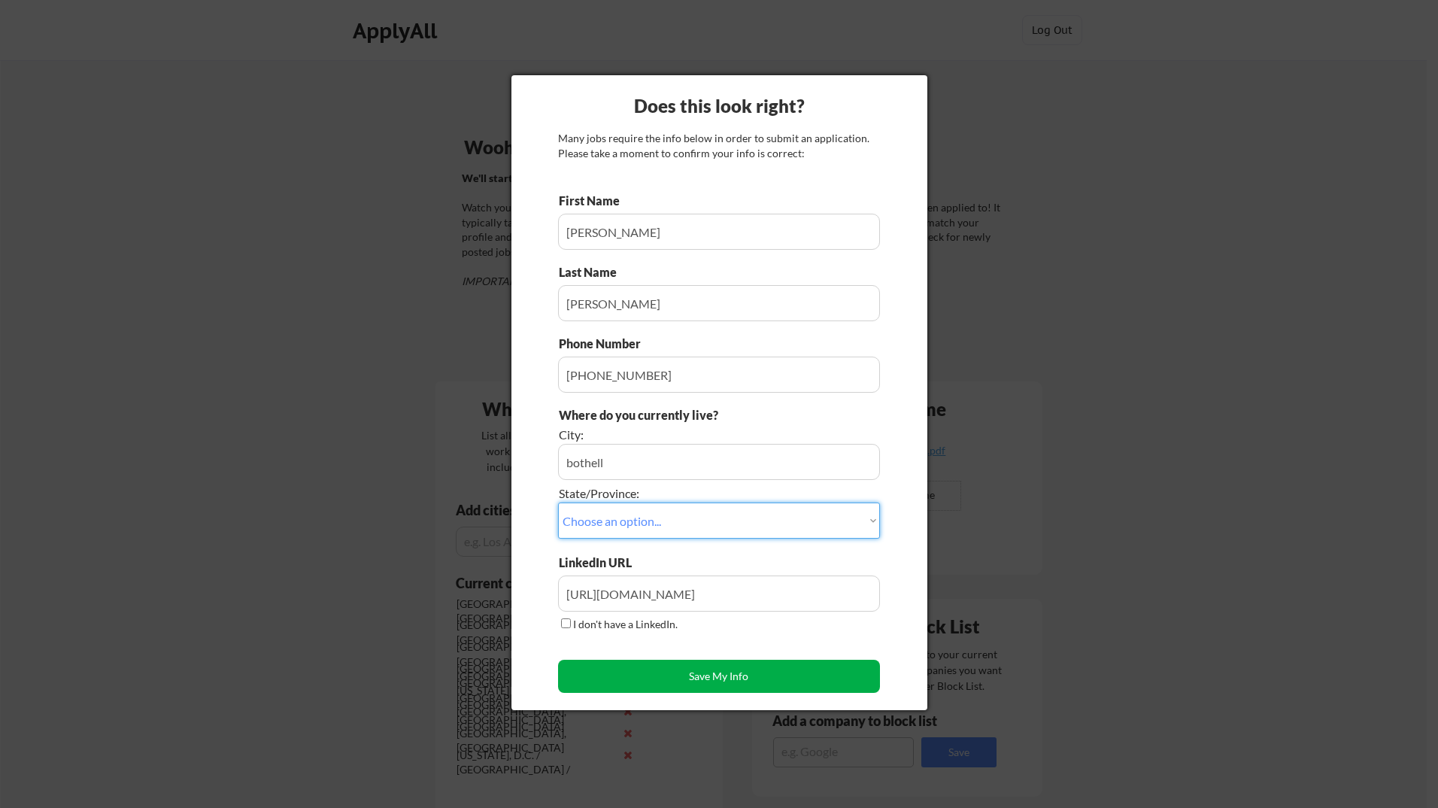
click at [748, 674] on button "Save My Info" at bounding box center [719, 676] width 322 height 33
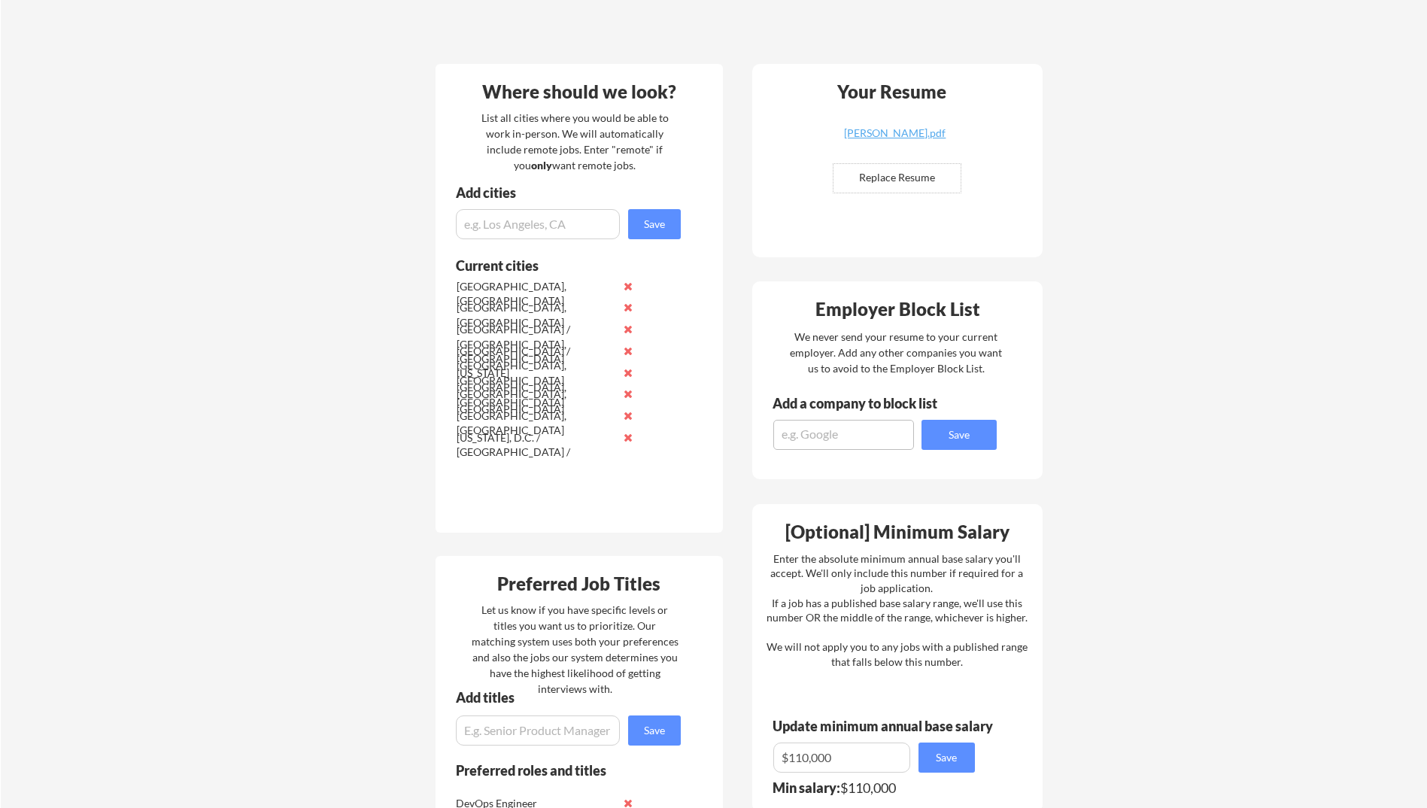
scroll to position [172, 0]
